Goal: Task Accomplishment & Management: Manage account settings

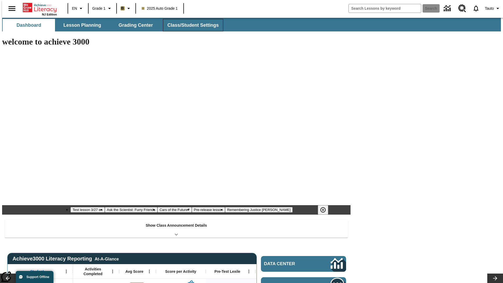
click at [190, 25] on button "Class/Student Settings" at bounding box center [193, 25] width 60 height 13
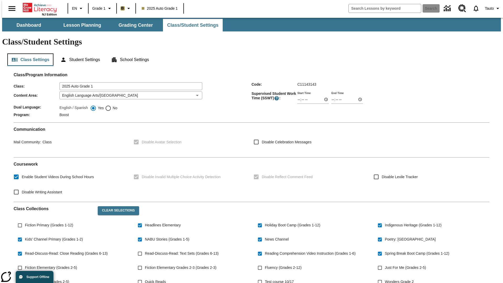
click at [28, 53] on button "Class Settings" at bounding box center [30, 59] width 46 height 13
click at [48, 223] on span "Fiction Primary (Grades 1-12)" at bounding box center [49, 226] width 48 height 6
click at [25, 220] on input "Fiction Primary (Grades 1-12)" at bounding box center [20, 225] width 10 height 10
checkbox input "true"
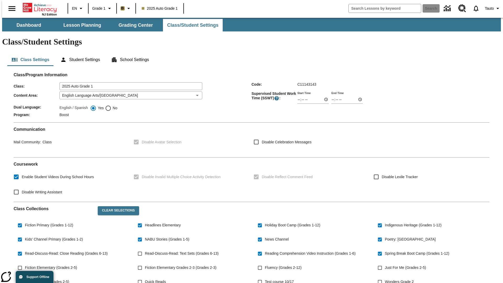
scroll to position [77, 0]
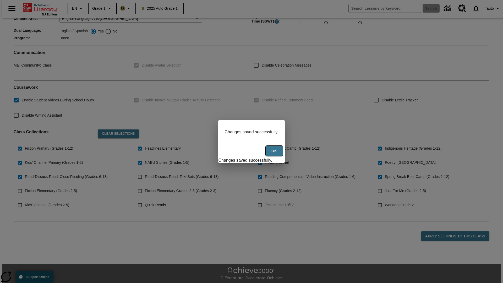
click at [275, 154] on button "Ok" at bounding box center [274, 151] width 17 height 10
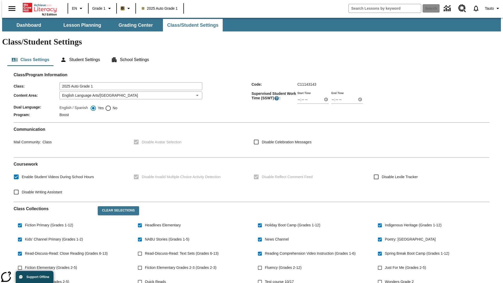
scroll to position [77, 0]
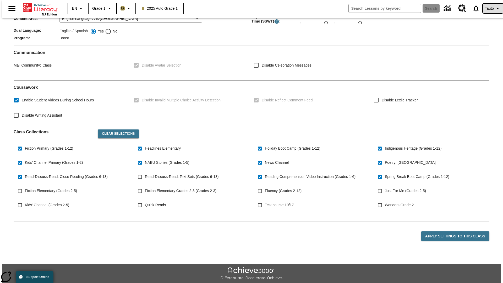
click at [491, 8] on span "Tauto" at bounding box center [489, 9] width 9 height 6
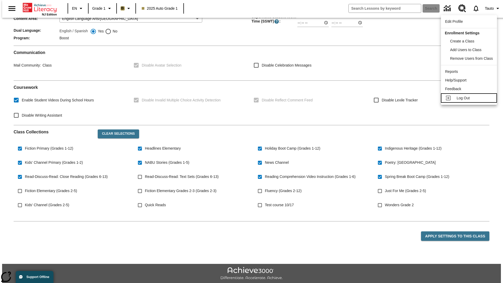
click at [470, 98] on span "Log Out" at bounding box center [463, 98] width 13 height 4
